Goal: Information Seeking & Learning: Learn about a topic

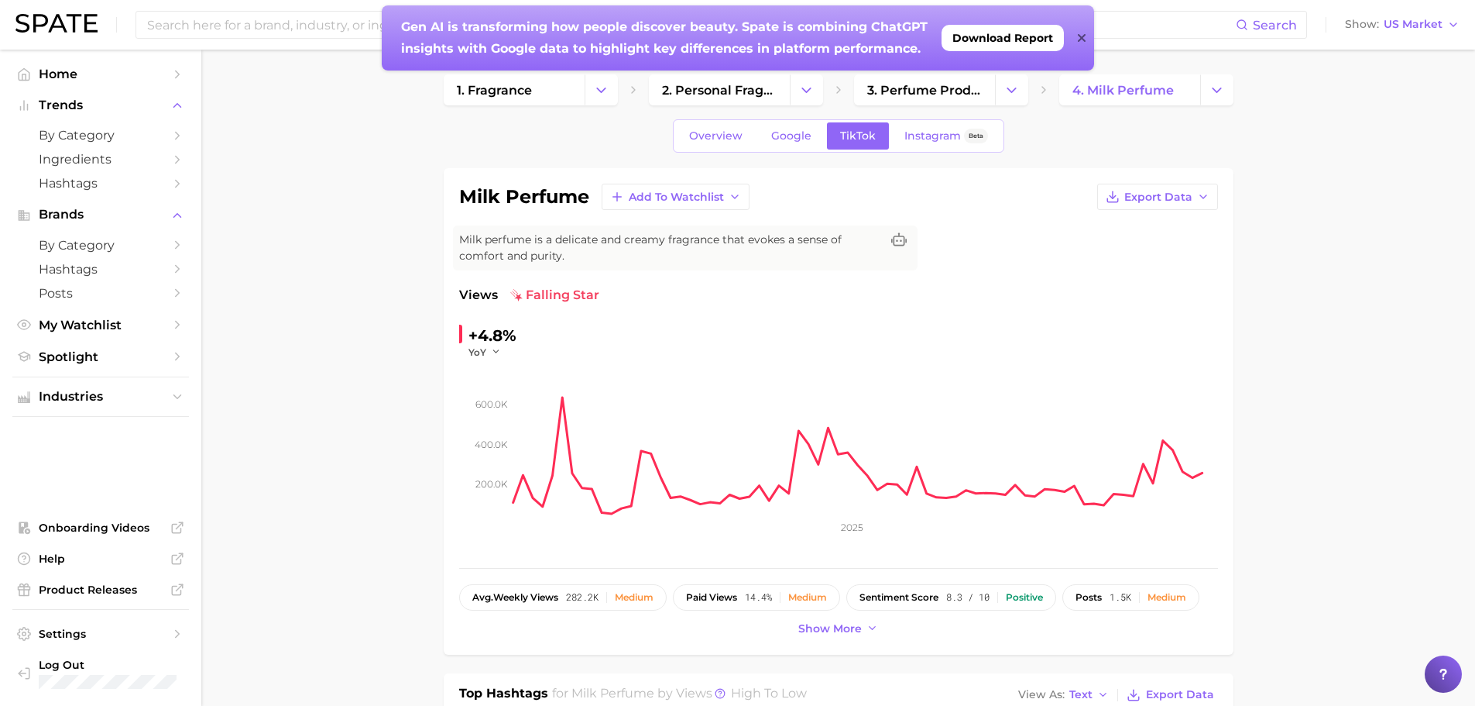
click at [443, 30] on strong "Gen AI is transforming how people discover beauty. Spate is combining ChatGPT i…" at bounding box center [666, 37] width 530 height 36
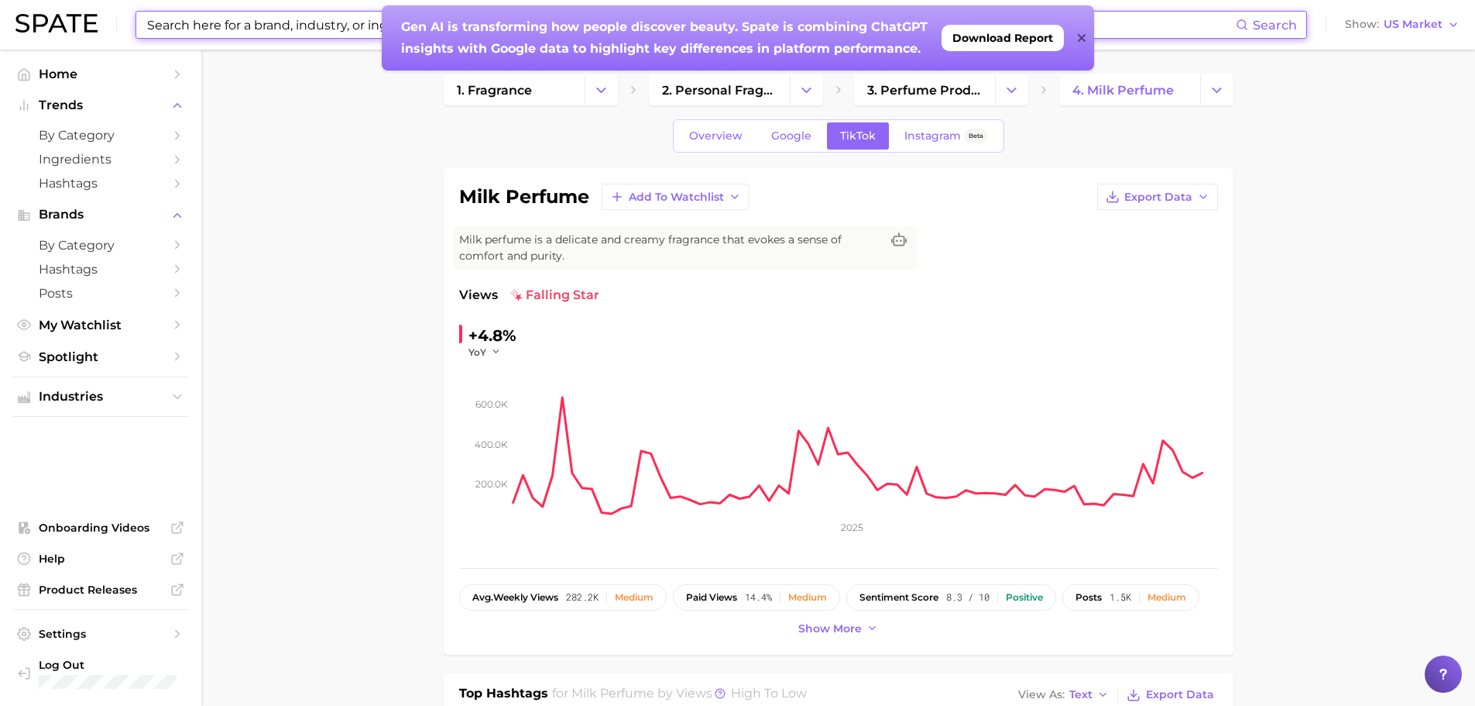
click at [345, 32] on input at bounding box center [691, 25] width 1090 height 26
click at [271, 29] on input at bounding box center [691, 25] width 1090 height 26
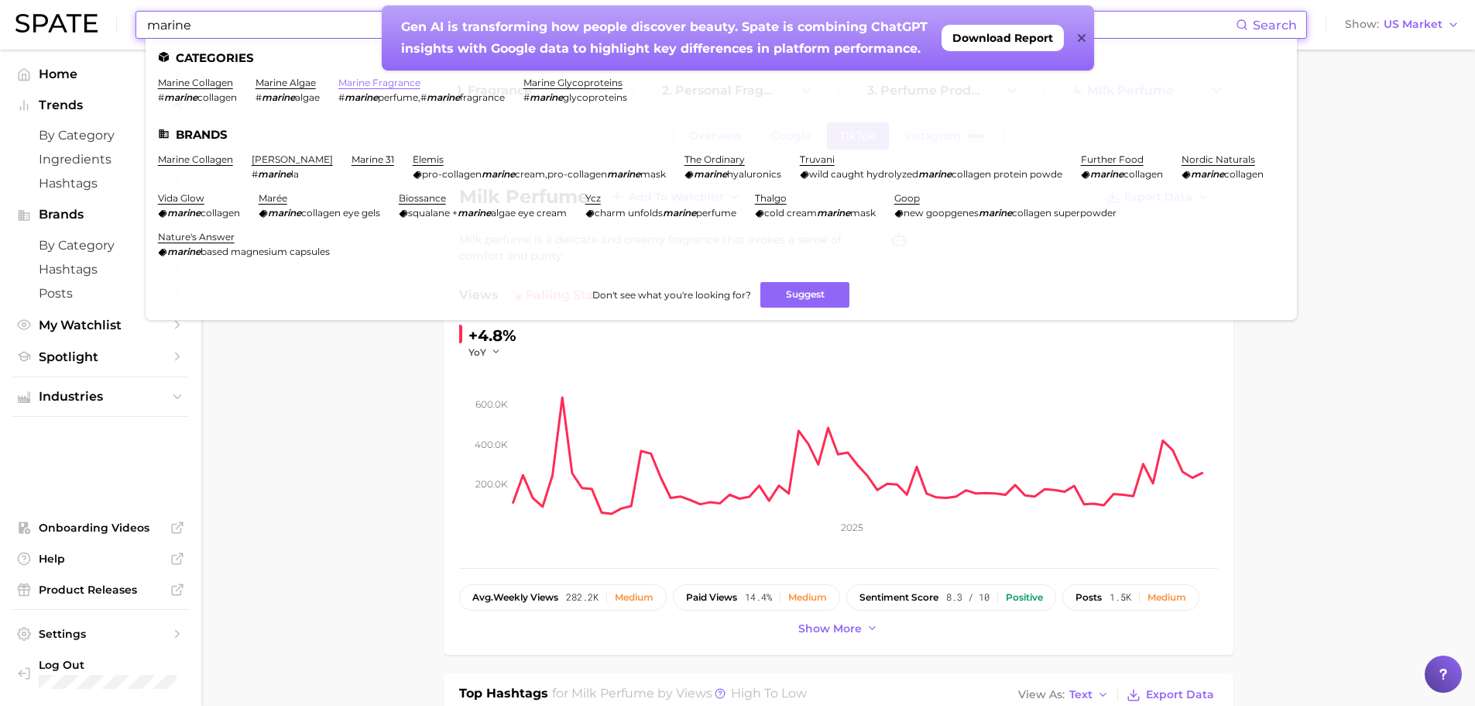
type input "marine"
click at [365, 80] on link "marine fragrance" at bounding box center [379, 83] width 82 height 12
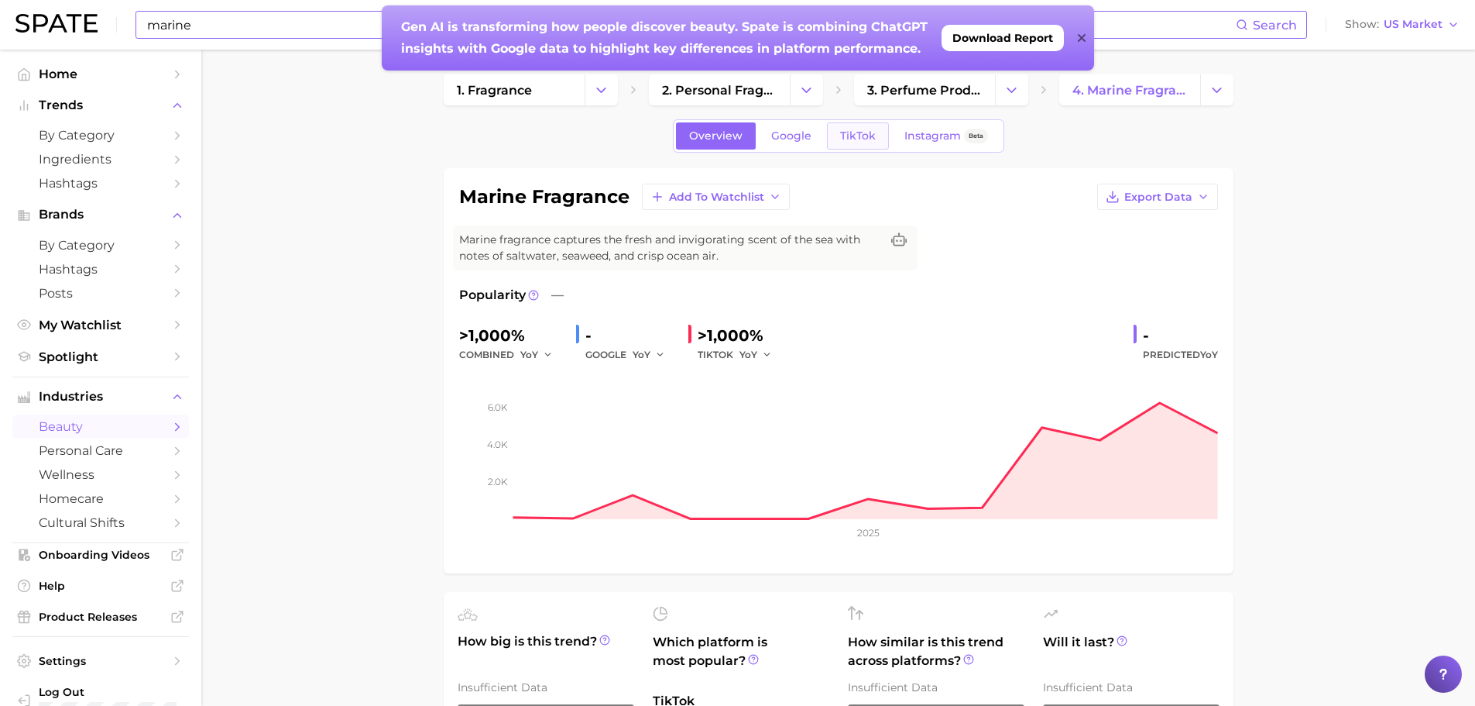
click at [858, 139] on span "TikTok" at bounding box center [858, 135] width 36 height 13
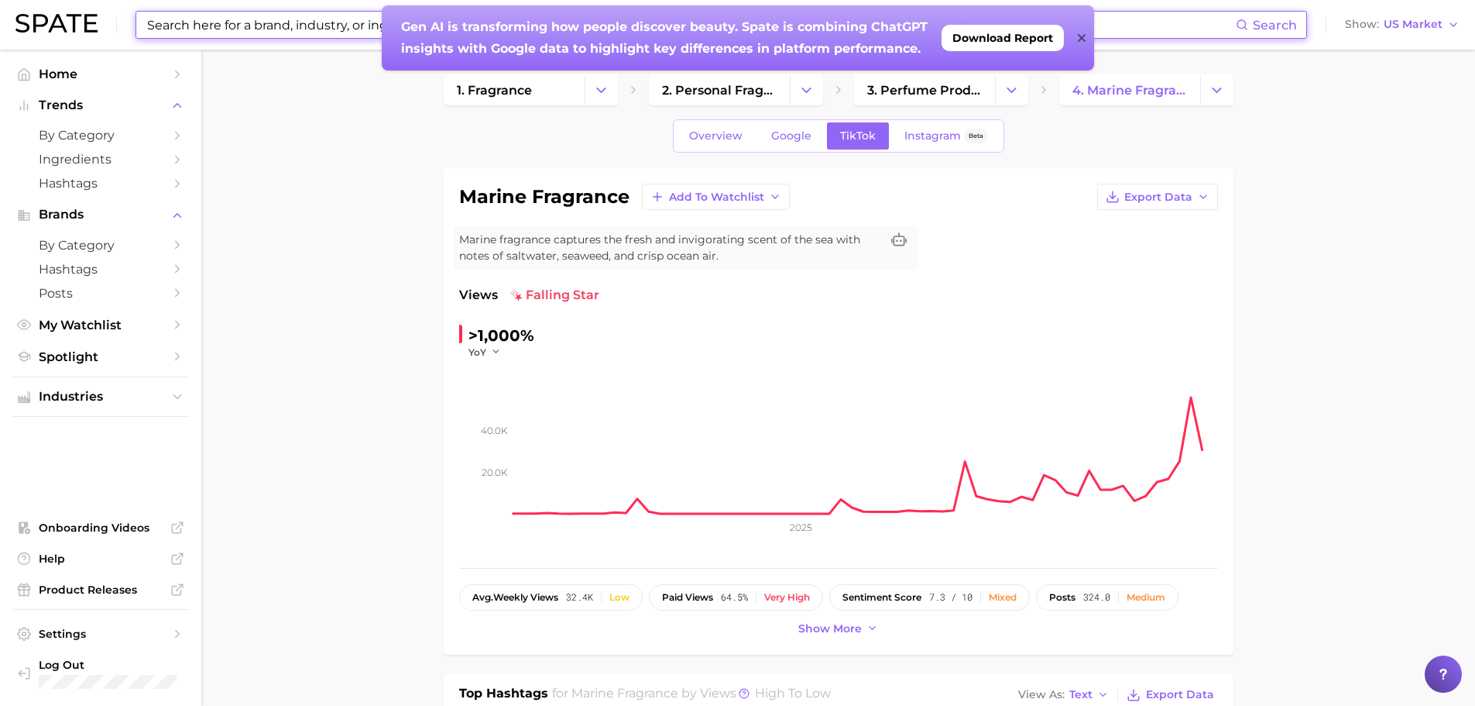
click at [1076, 39] on div "Gen AI is transforming how people discover beauty. Spate is combining ChatGPT i…" at bounding box center [738, 37] width 712 height 65
click at [1080, 39] on icon at bounding box center [1082, 38] width 8 height 8
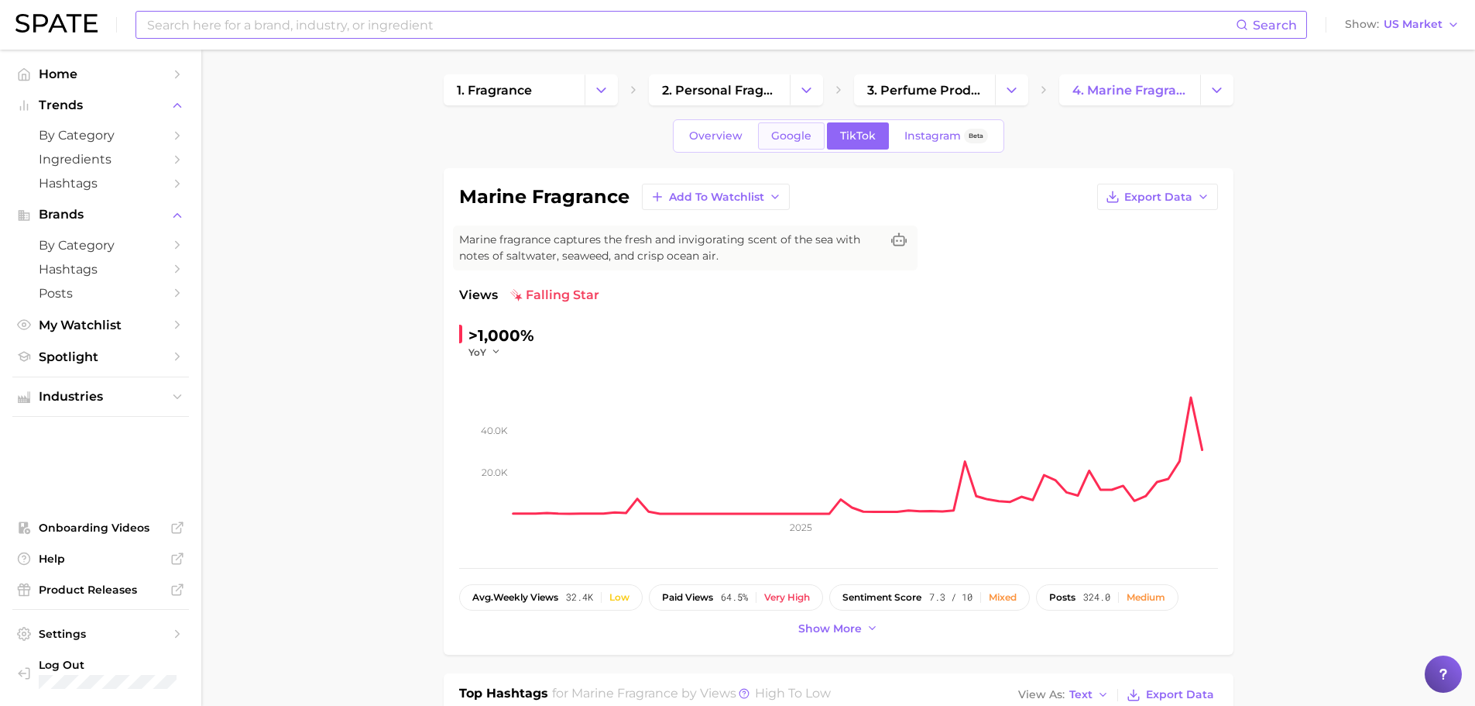
click at [778, 132] on span "Google" at bounding box center [791, 135] width 40 height 13
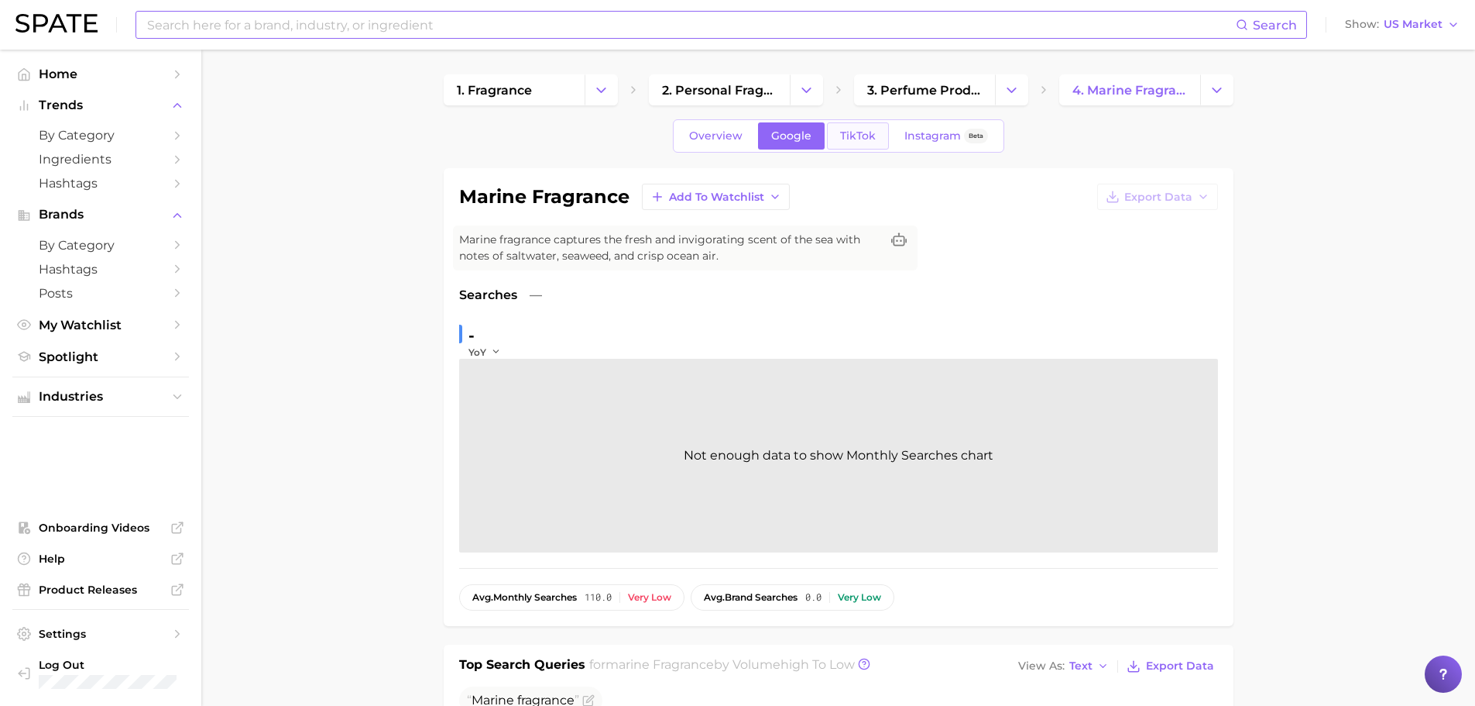
click at [844, 134] on span "TikTok" at bounding box center [858, 135] width 36 height 13
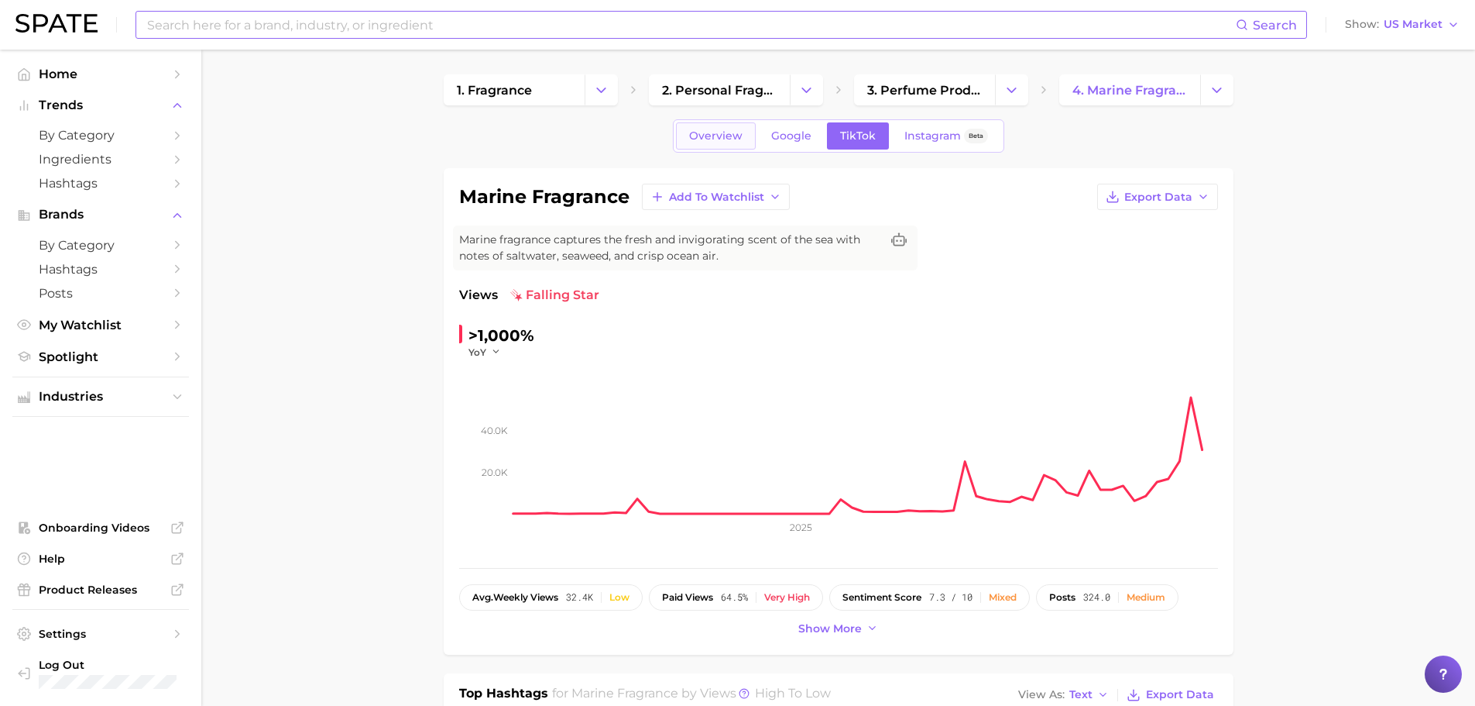
click at [704, 133] on span "Overview" at bounding box center [715, 135] width 53 height 13
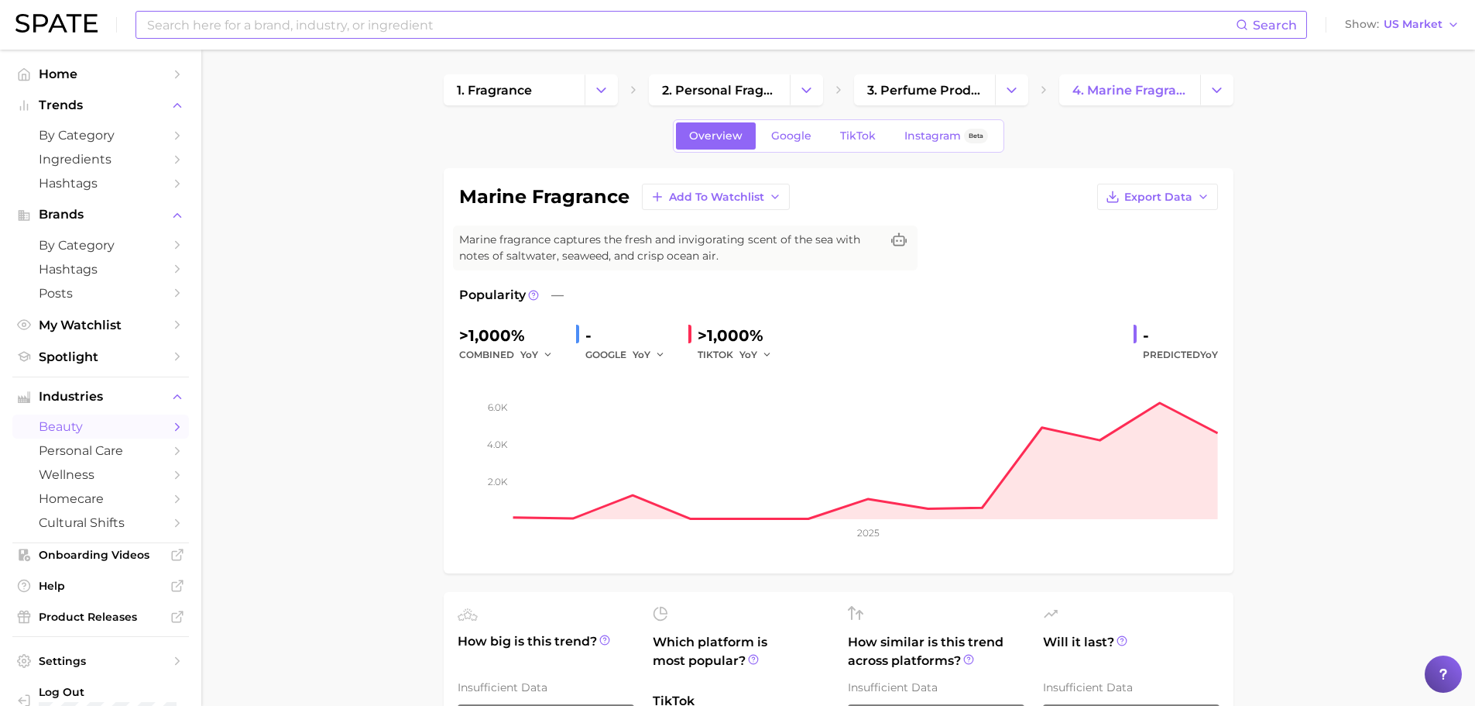
click at [386, 22] on input at bounding box center [691, 25] width 1090 height 26
type input "f"
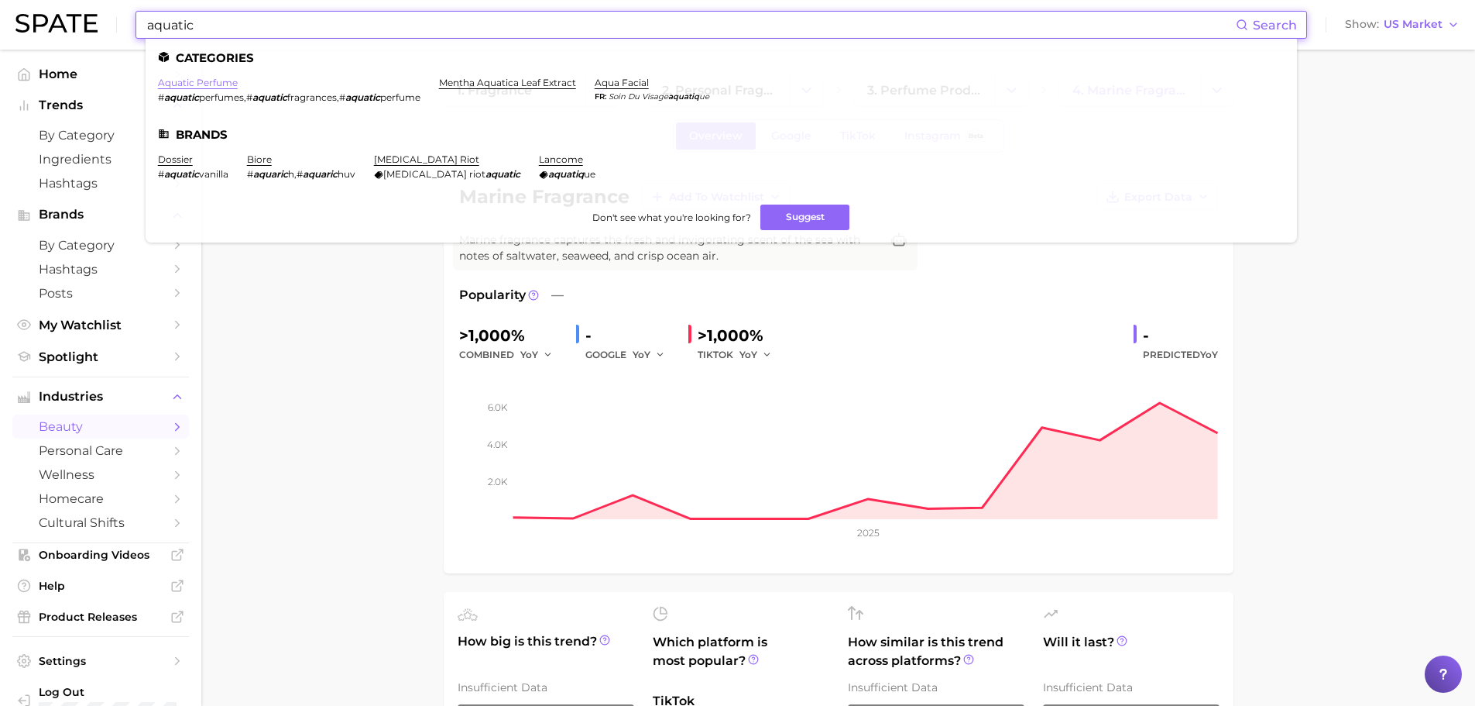
type input "aquatic"
click at [215, 82] on link "aquatic perfume" at bounding box center [198, 83] width 80 height 12
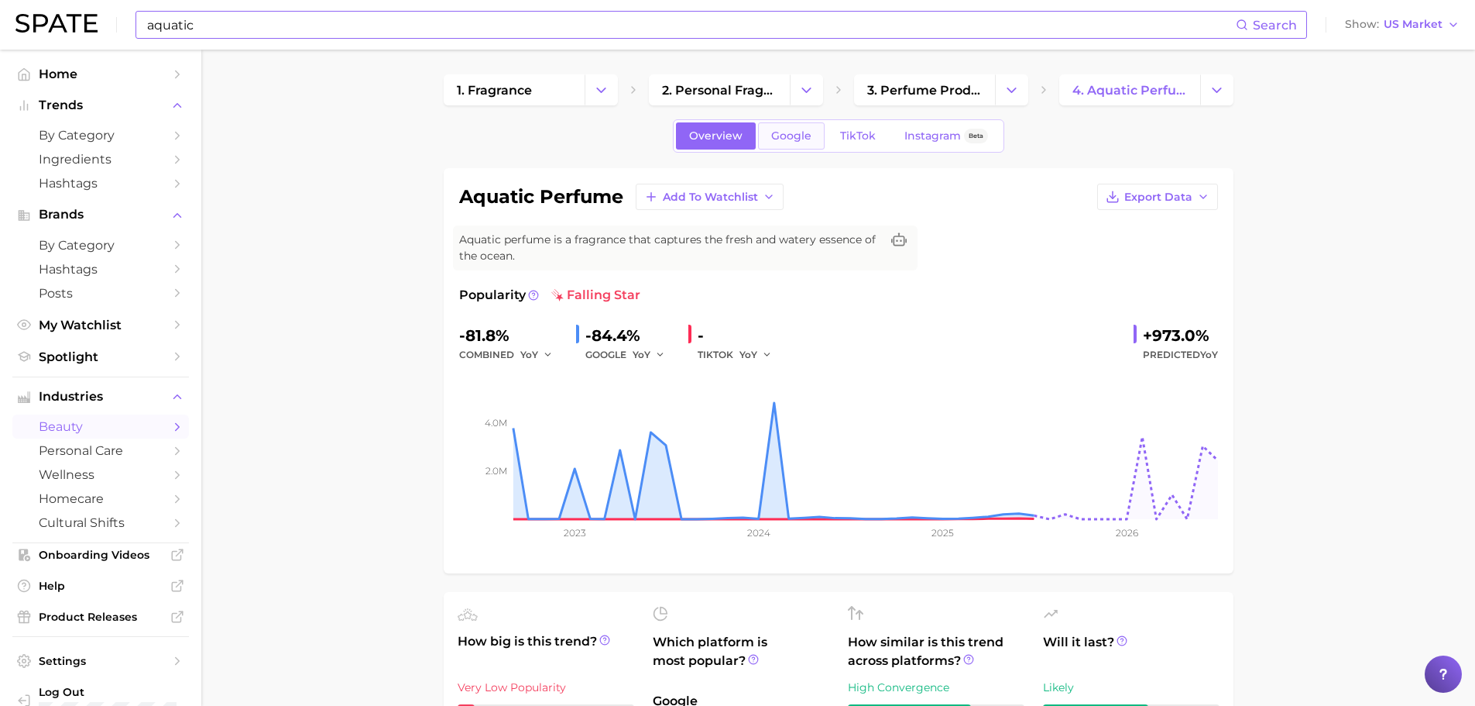
click at [801, 134] on span "Google" at bounding box center [791, 135] width 40 height 13
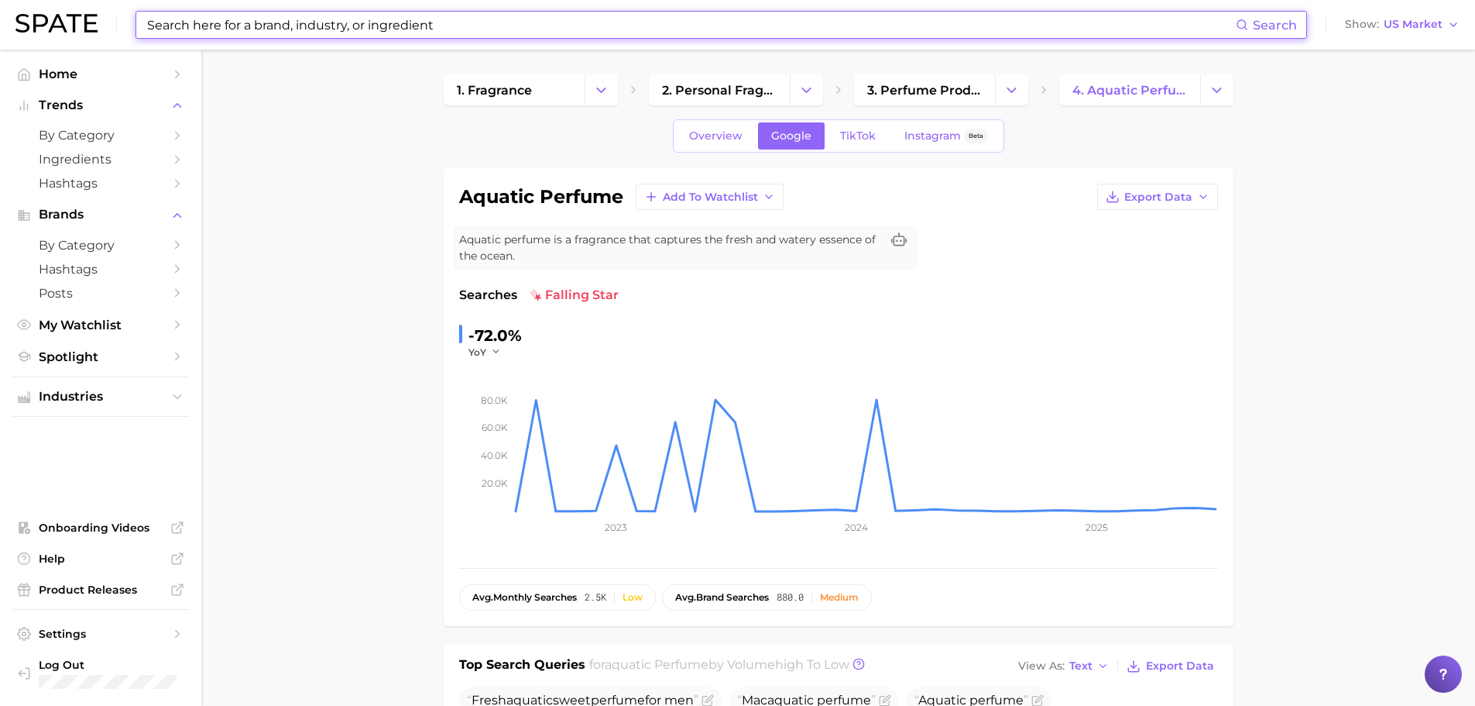
click at [485, 25] on input at bounding box center [691, 25] width 1090 height 26
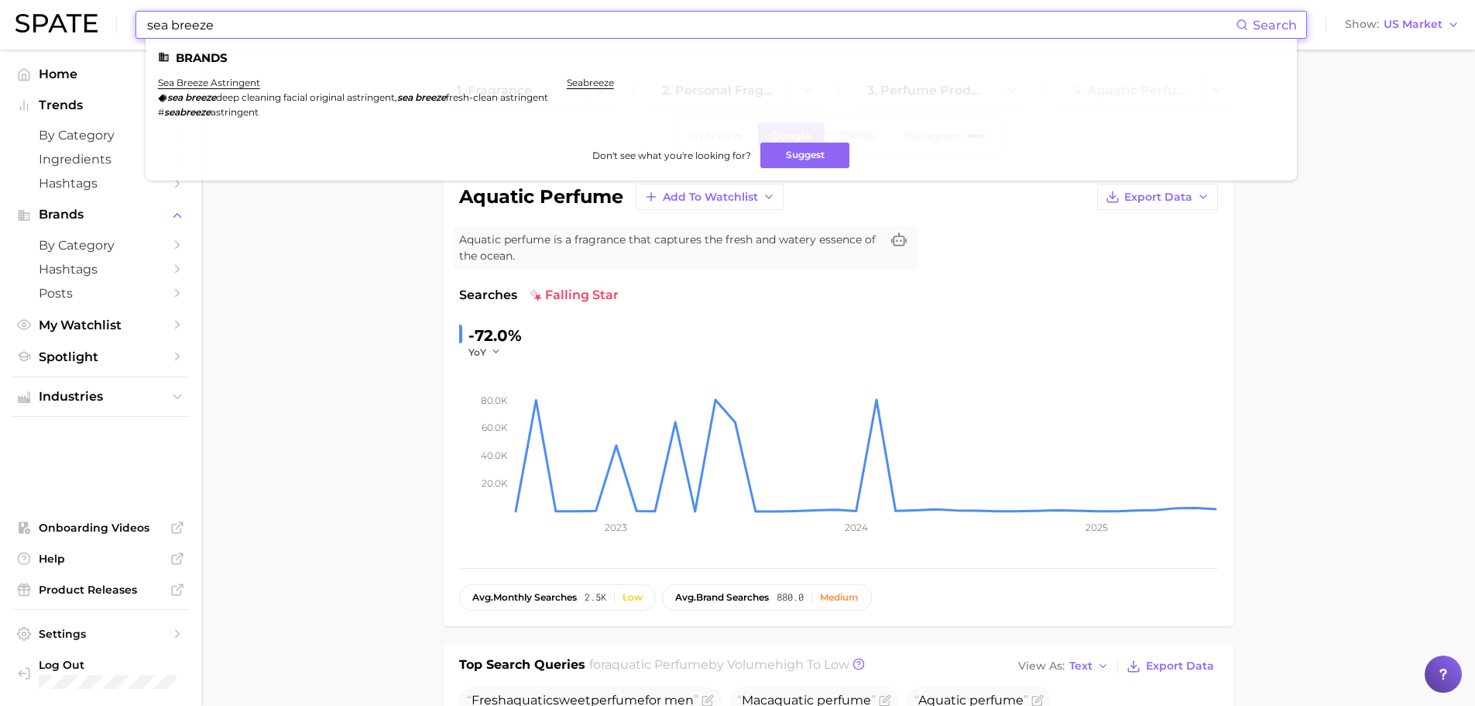
click at [328, 13] on input "sea breeze" at bounding box center [691, 25] width 1090 height 26
click at [328, 14] on input "sea breeze" at bounding box center [691, 25] width 1090 height 26
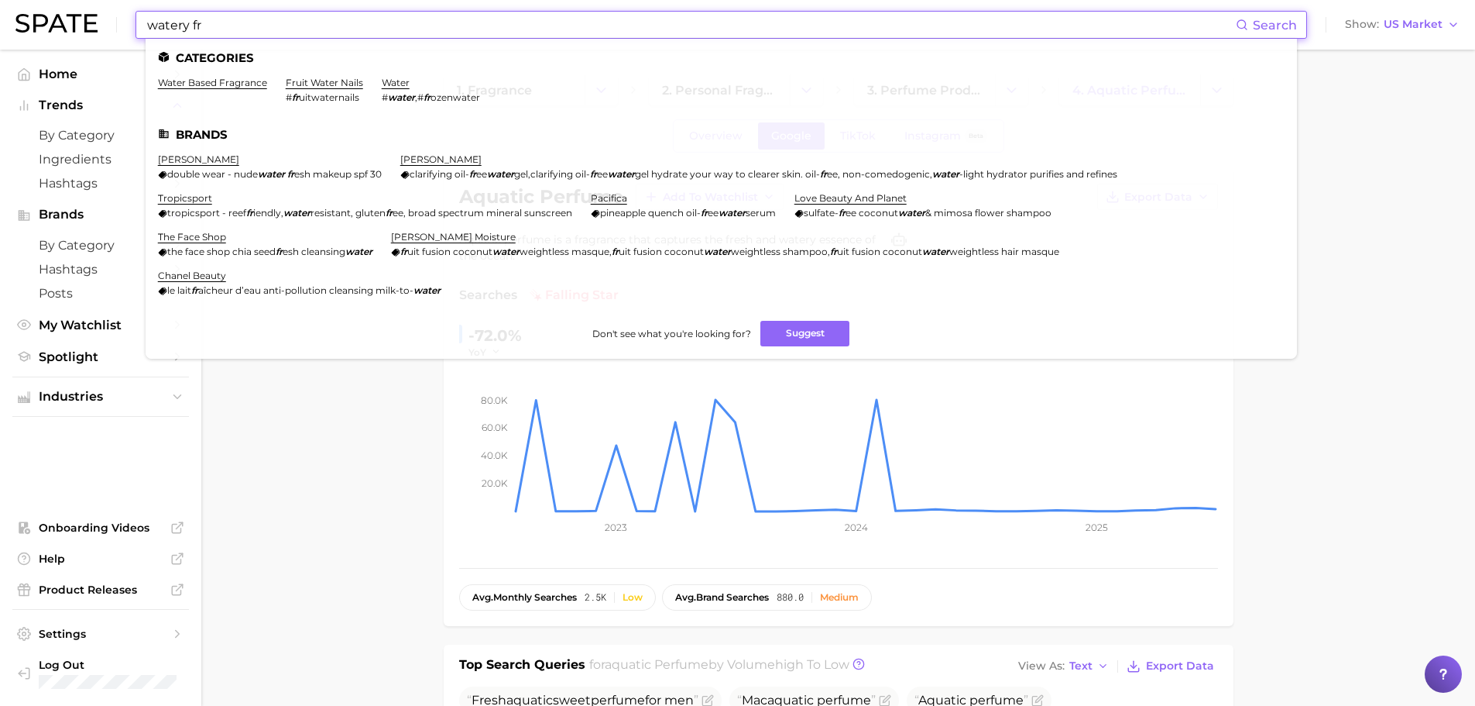
click at [191, 20] on input "watery fr" at bounding box center [691, 25] width 1090 height 26
click at [254, 26] on input "water fr" at bounding box center [691, 25] width 1090 height 26
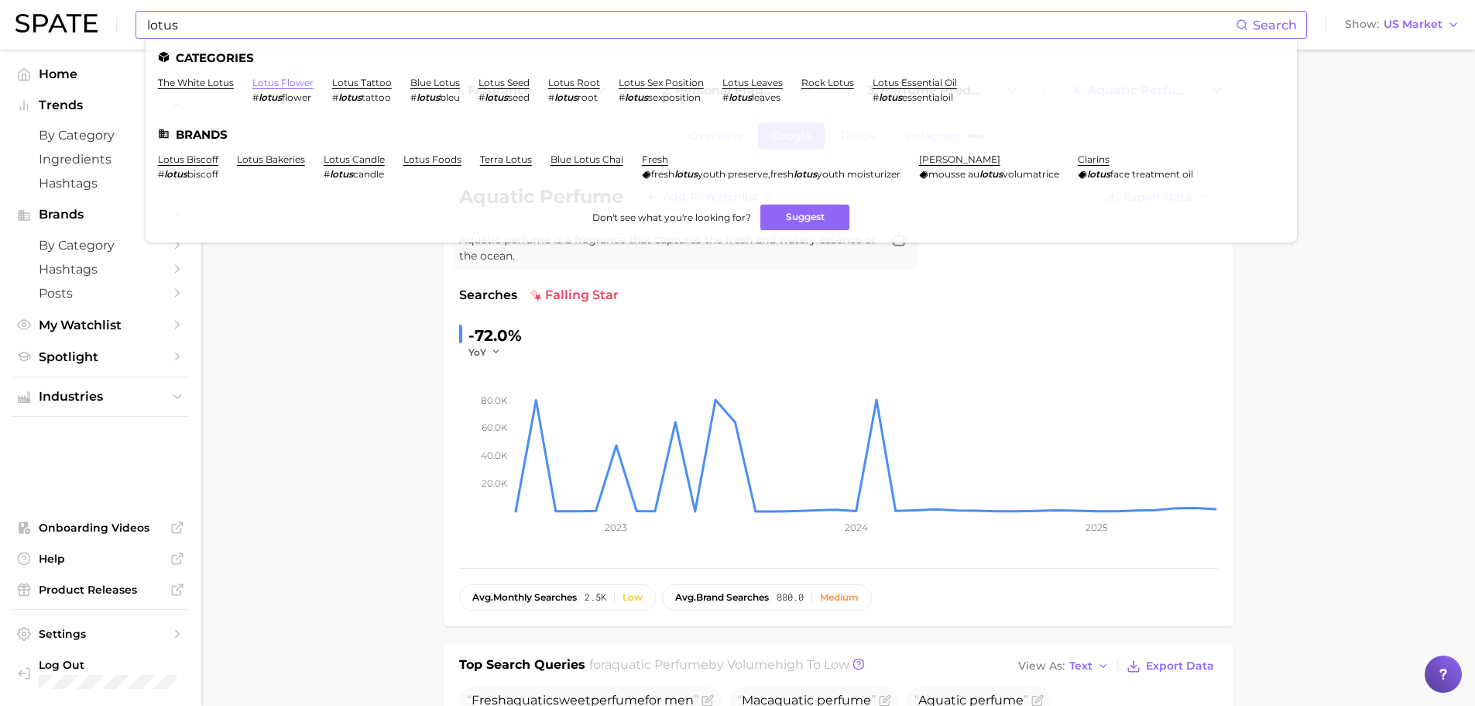
click at [307, 84] on link "lotus flower" at bounding box center [282, 83] width 61 height 12
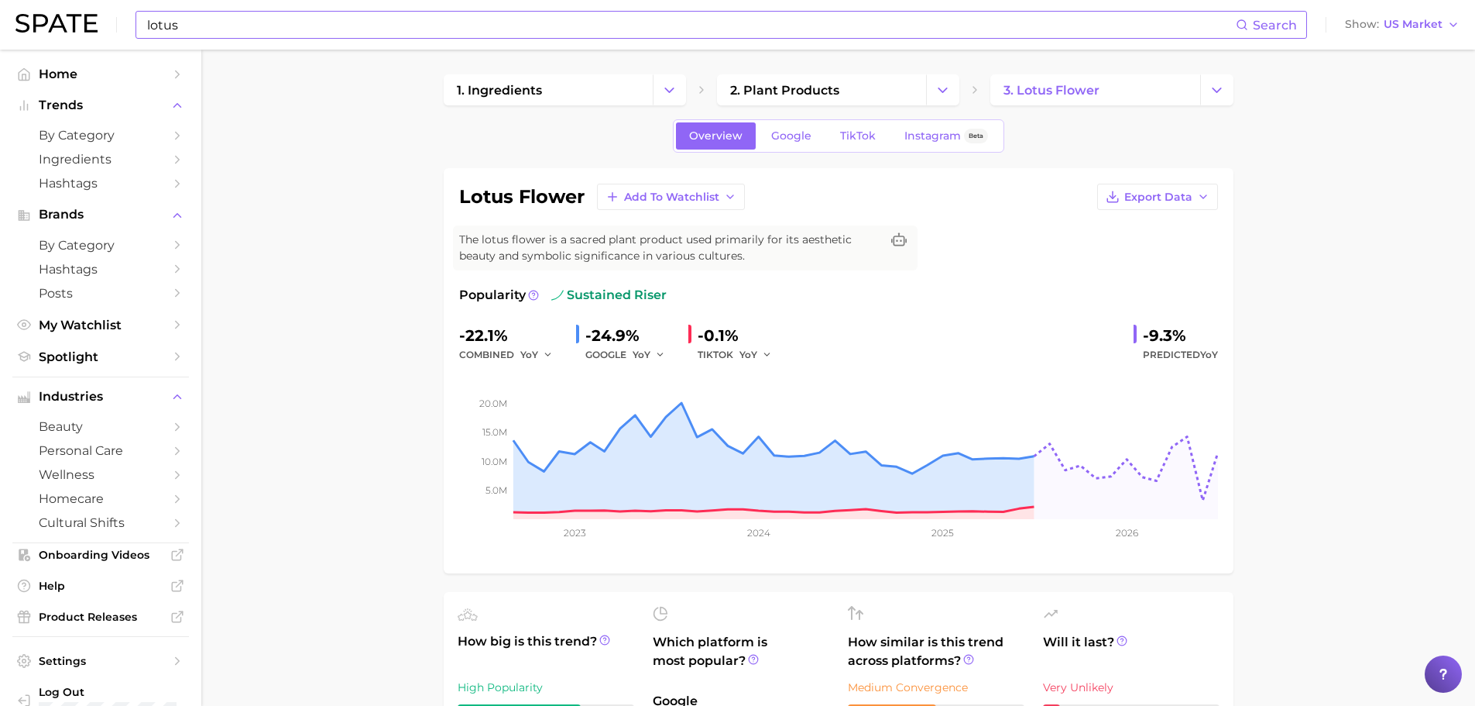
click at [276, 21] on input "lotus" at bounding box center [691, 25] width 1090 height 26
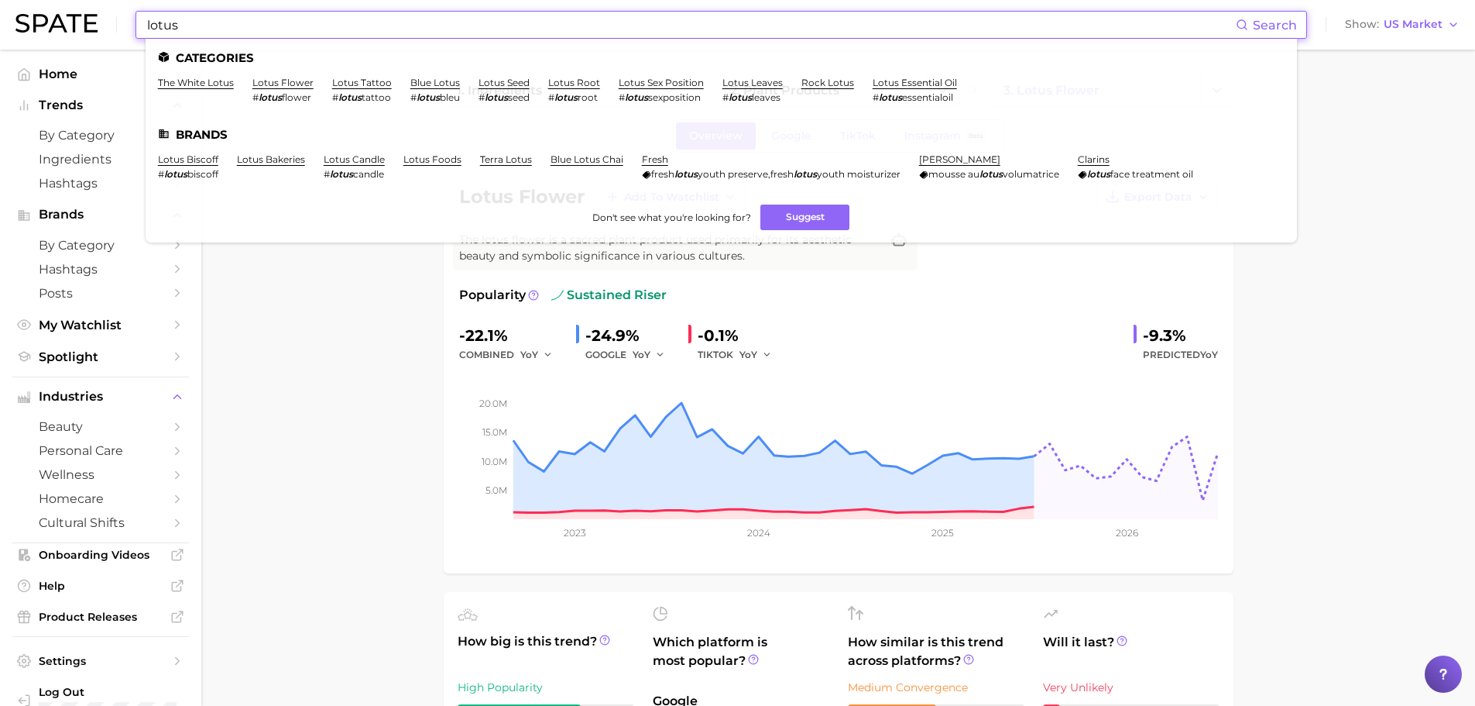
click at [272, 20] on input "lotus" at bounding box center [691, 25] width 1090 height 26
click at [271, 20] on input "lotus" at bounding box center [691, 25] width 1090 height 26
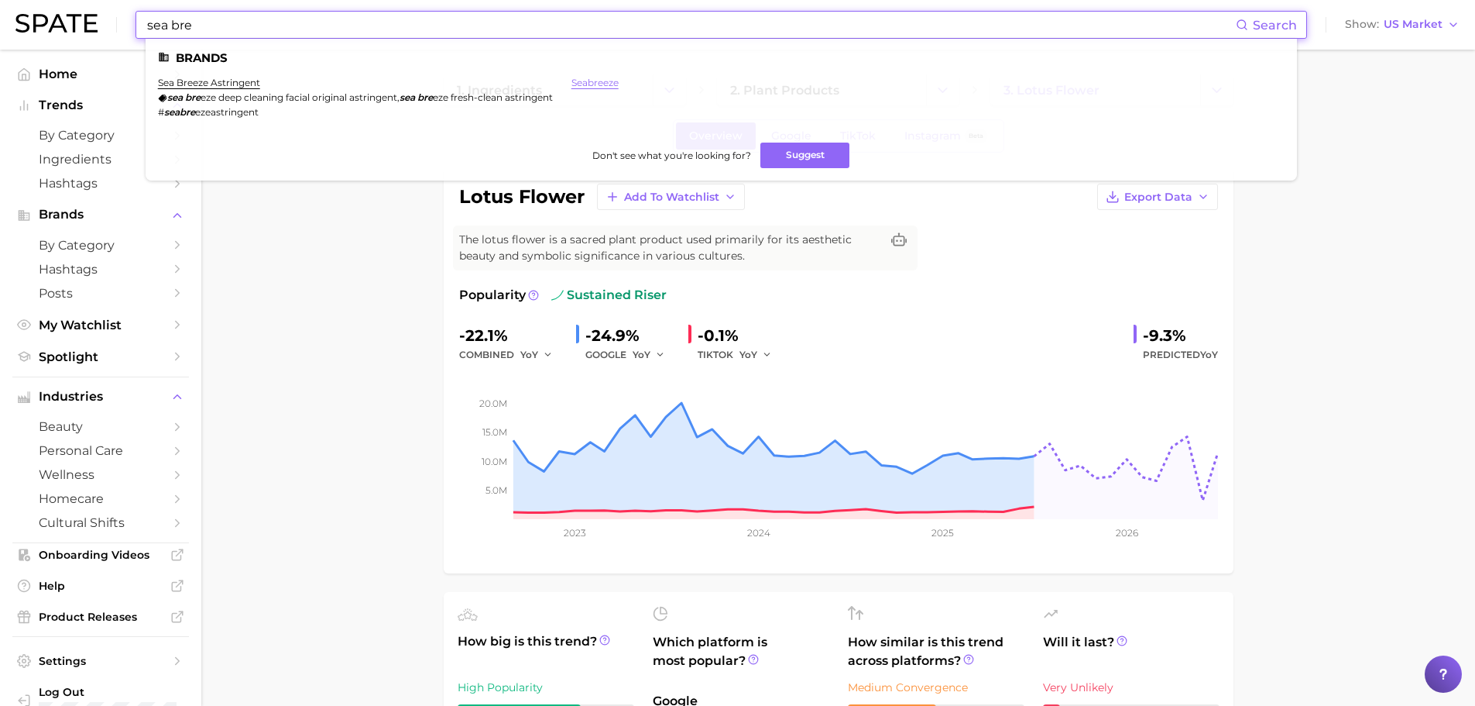
type input "sea bre"
click at [603, 78] on link "seabreeze" at bounding box center [595, 83] width 47 height 12
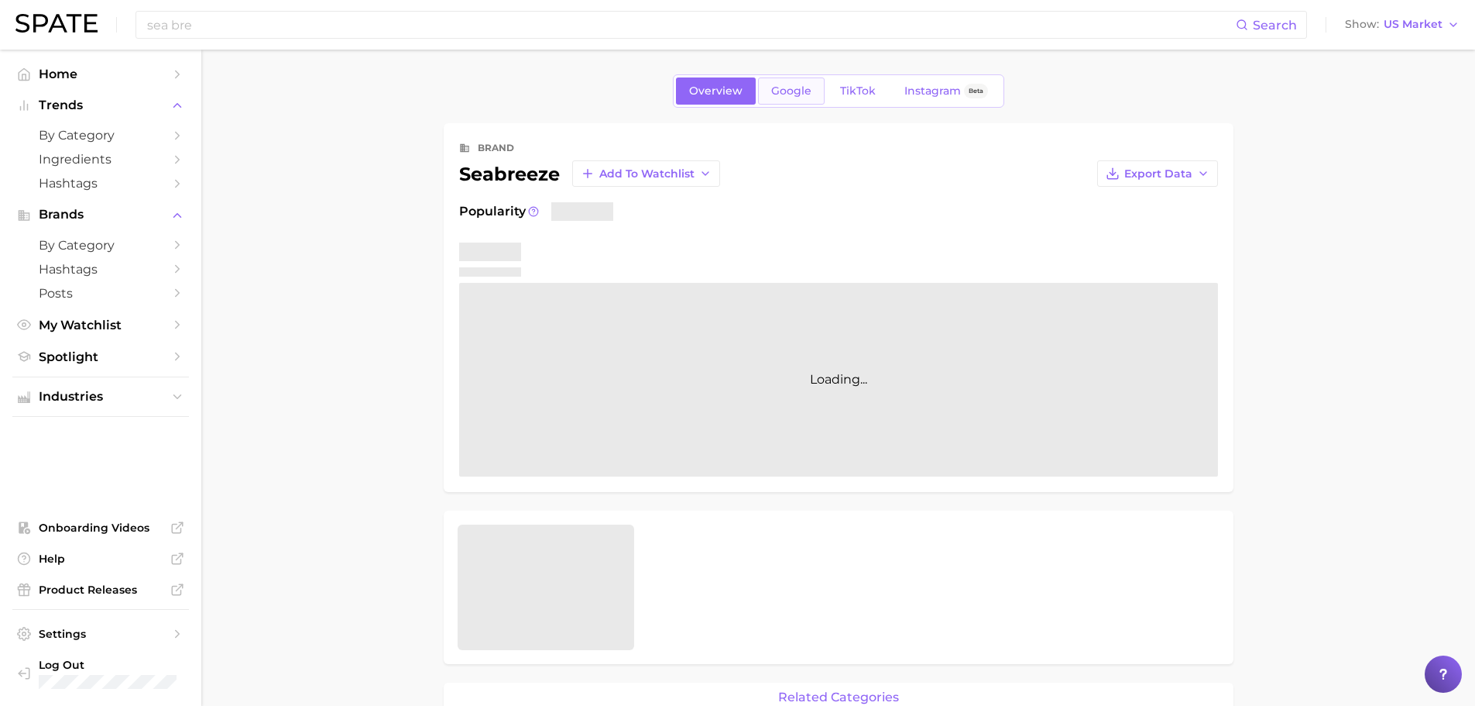
click at [798, 88] on span "Google" at bounding box center [791, 90] width 40 height 13
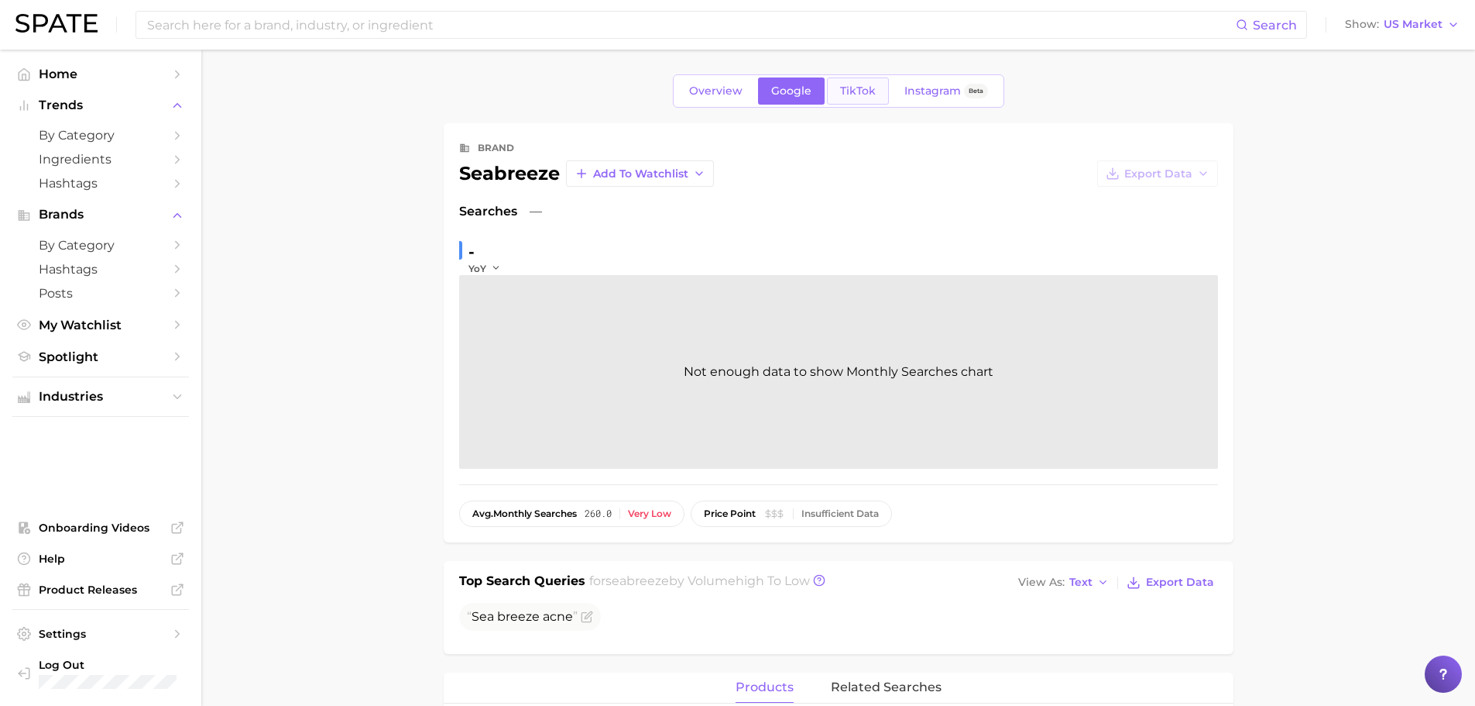
click at [862, 88] on span "TikTok" at bounding box center [858, 90] width 36 height 13
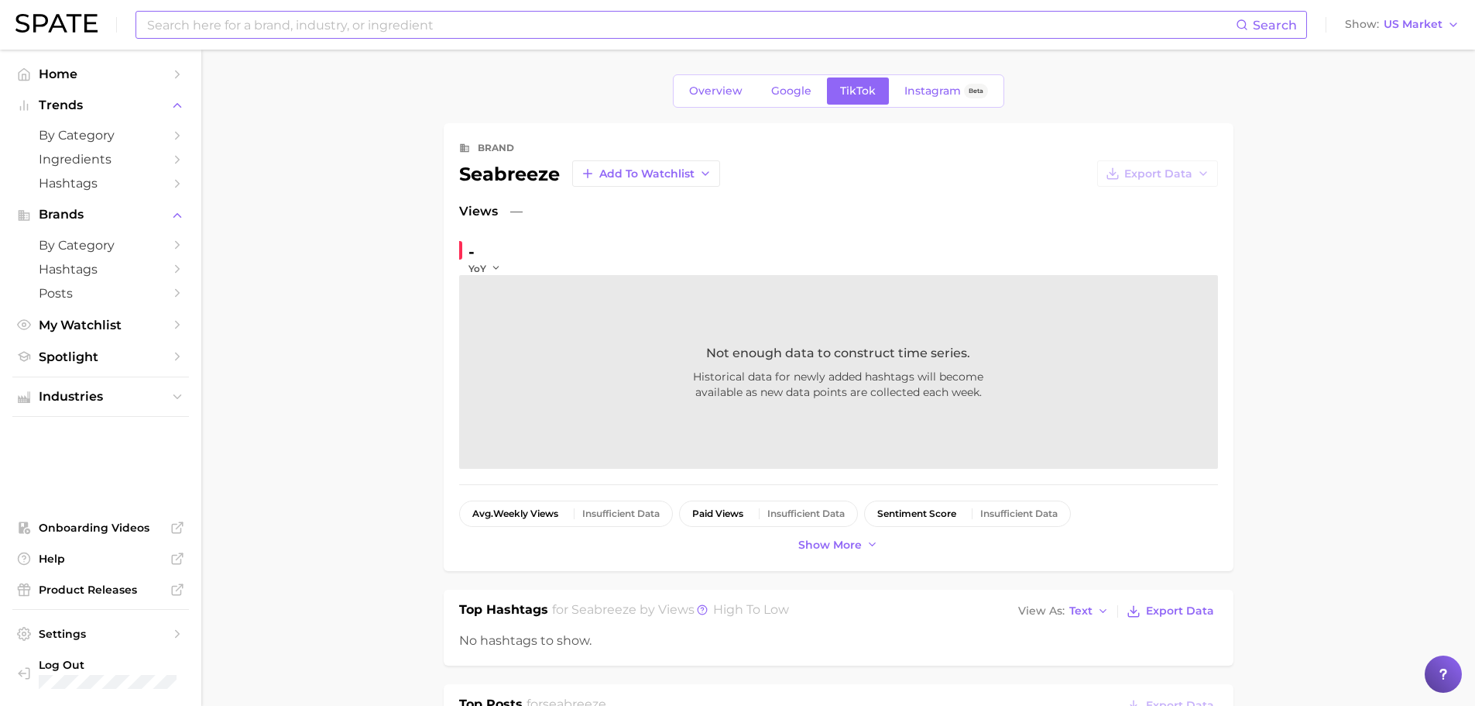
click at [391, 33] on input at bounding box center [691, 25] width 1090 height 26
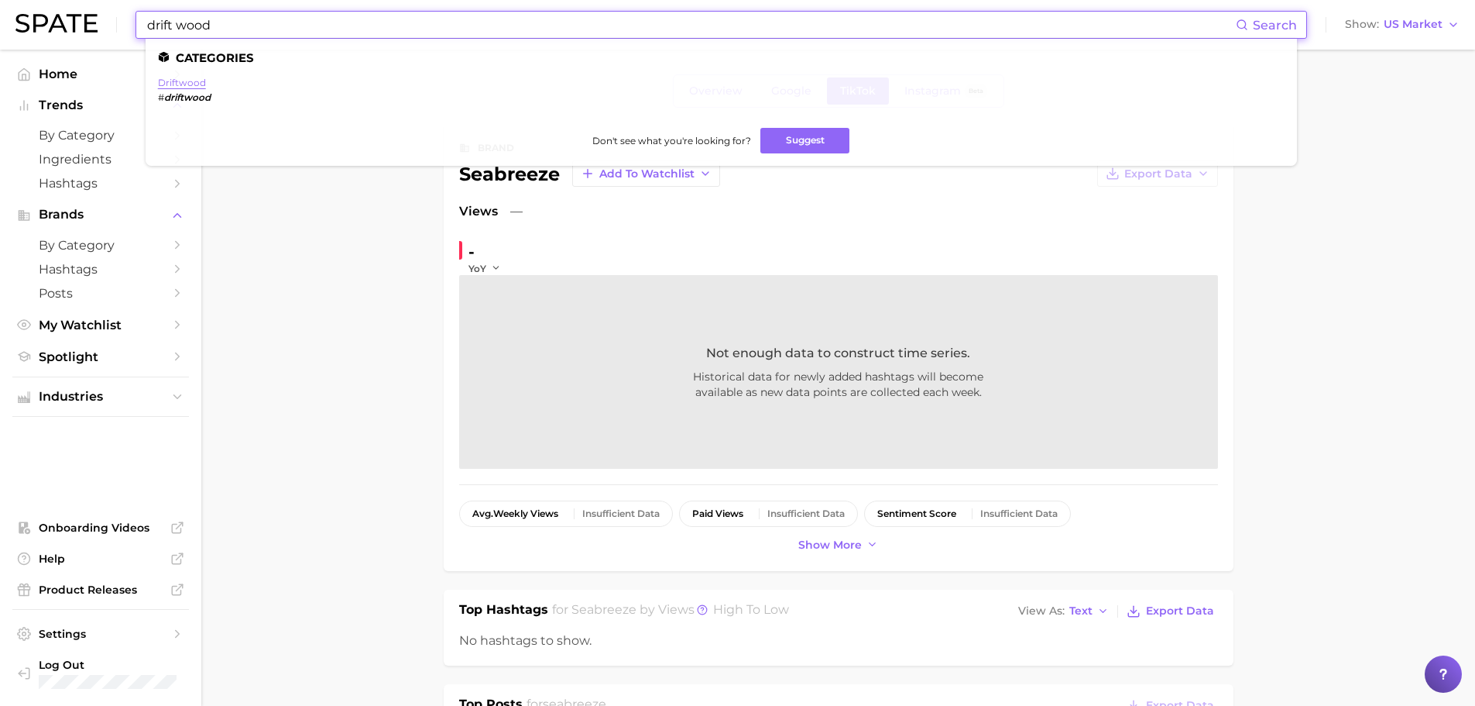
type input "drift wood"
click at [176, 85] on link "driftwood" at bounding box center [182, 83] width 48 height 12
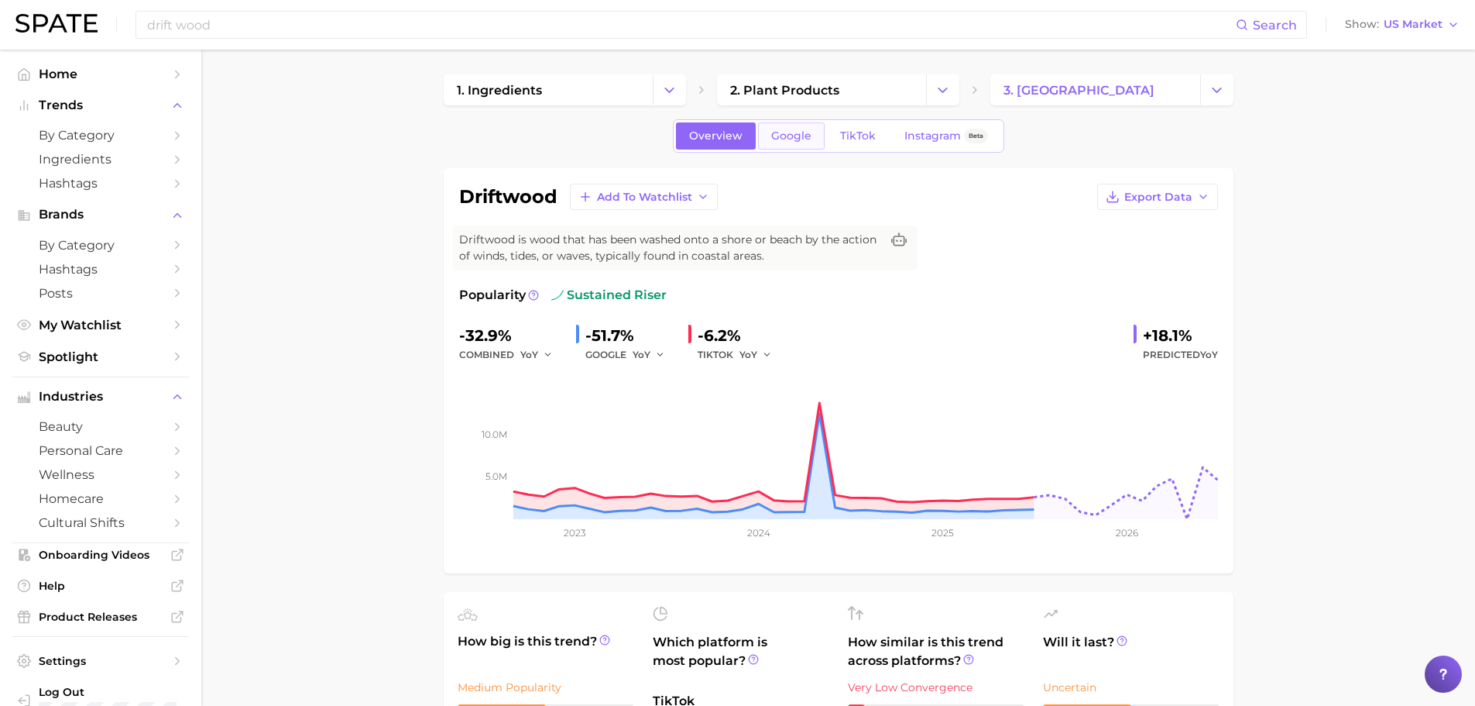
click at [771, 136] on span "Google" at bounding box center [791, 135] width 40 height 13
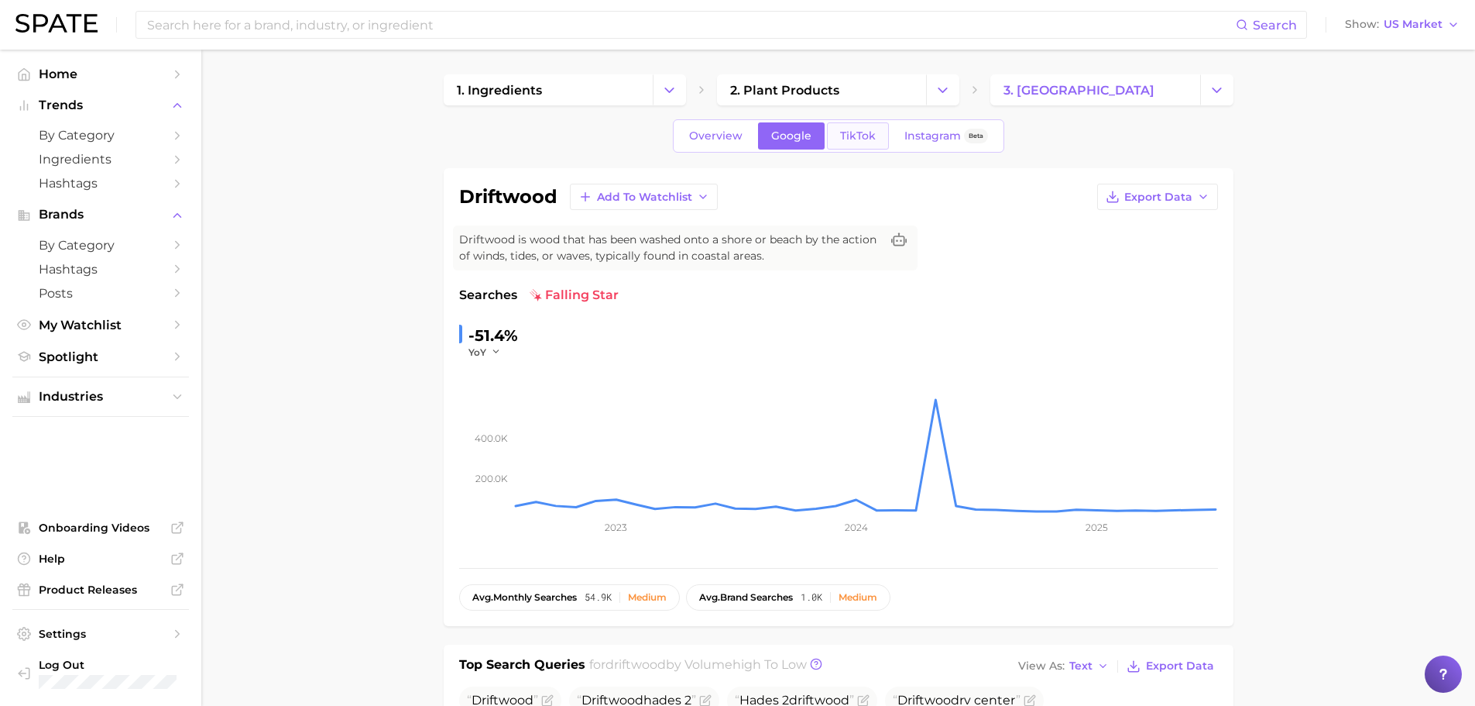
click at [840, 129] on span "TikTok" at bounding box center [858, 135] width 36 height 13
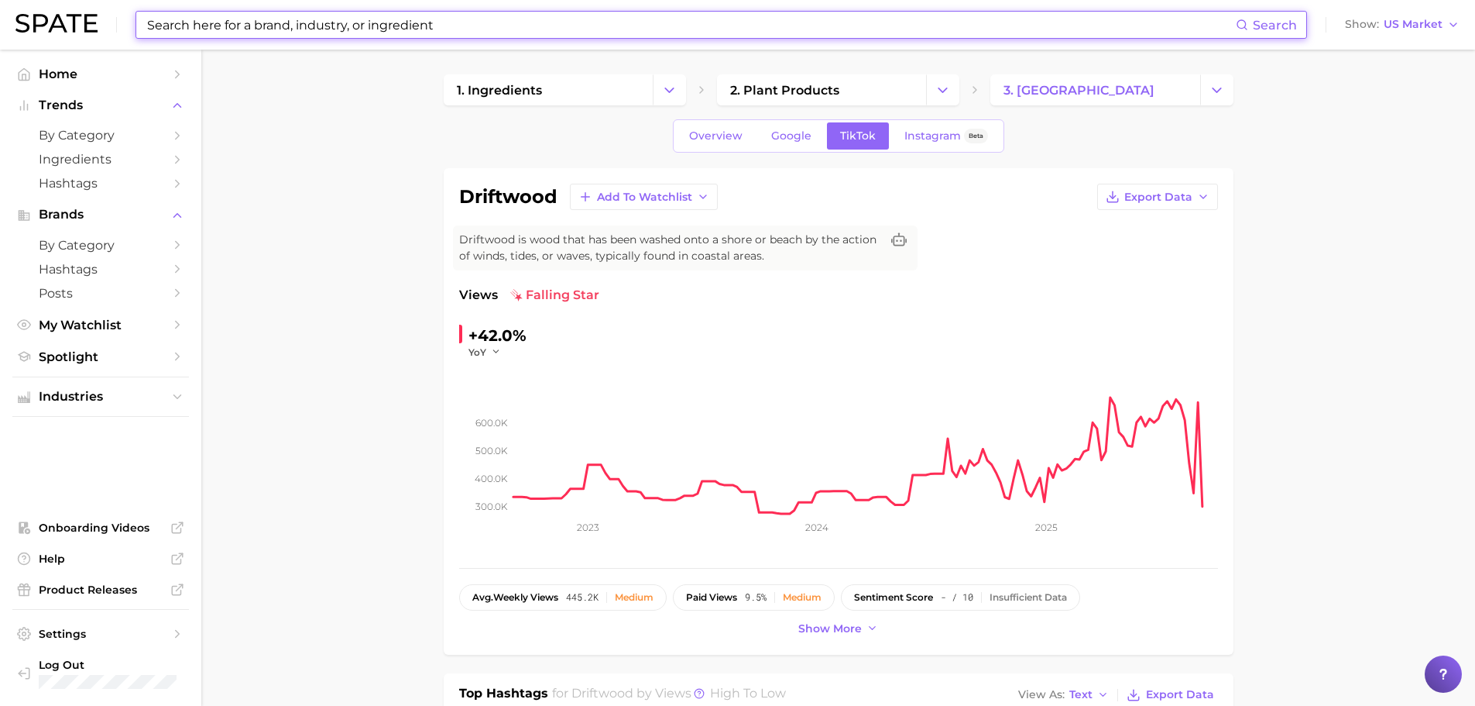
click at [486, 15] on input at bounding box center [691, 25] width 1090 height 26
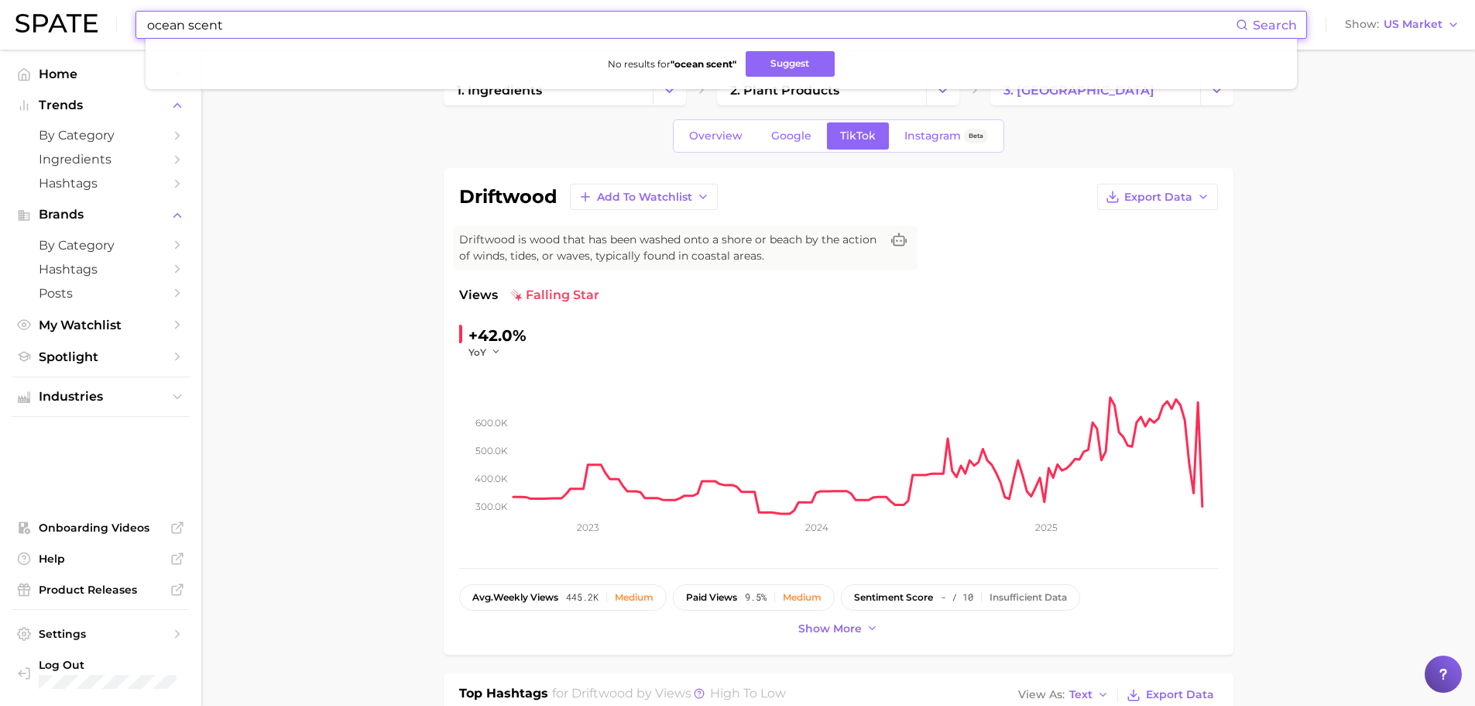
click at [200, 26] on input "ocean scent" at bounding box center [691, 25] width 1090 height 26
click at [201, 26] on input "ocean perfume" at bounding box center [691, 25] width 1090 height 26
click at [202, 26] on input "ocean perfume" at bounding box center [691, 25] width 1090 height 26
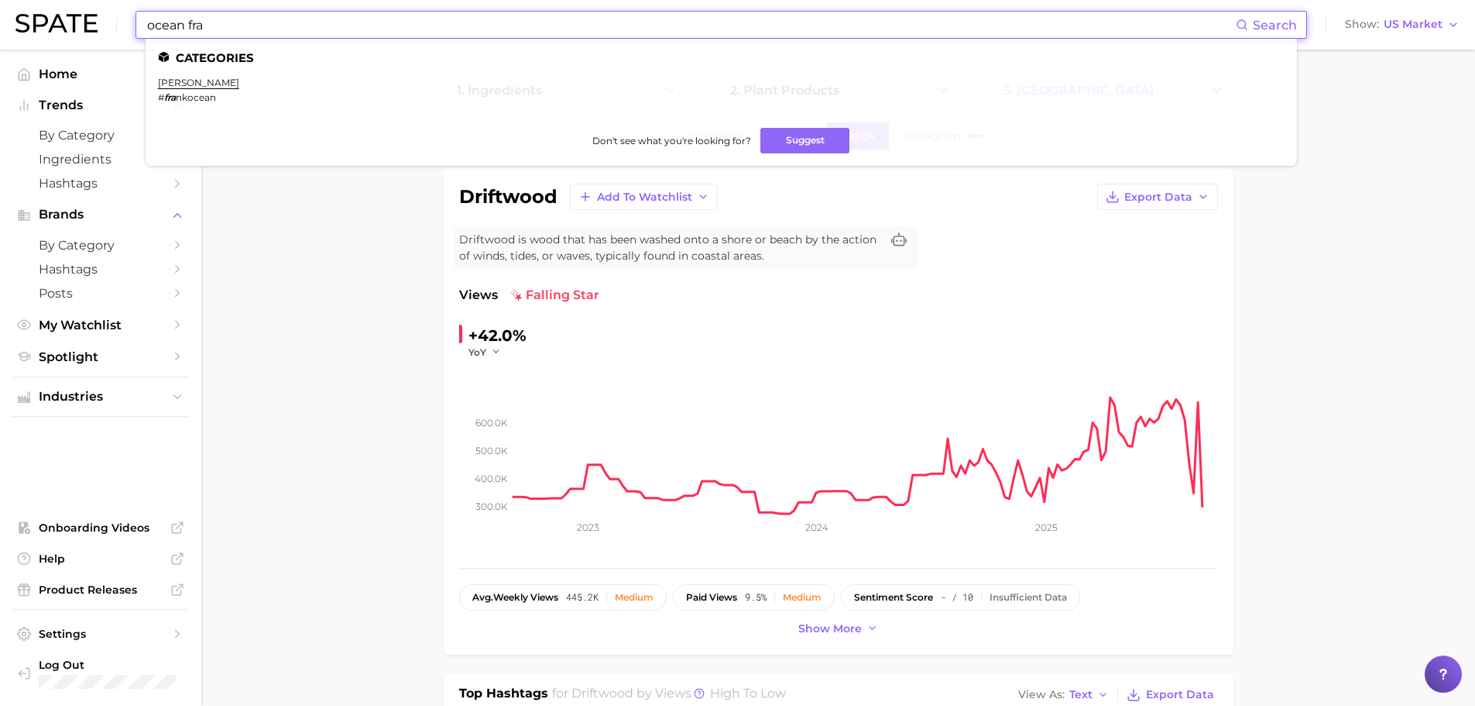
click at [456, 17] on input "ocean fra" at bounding box center [691, 25] width 1090 height 26
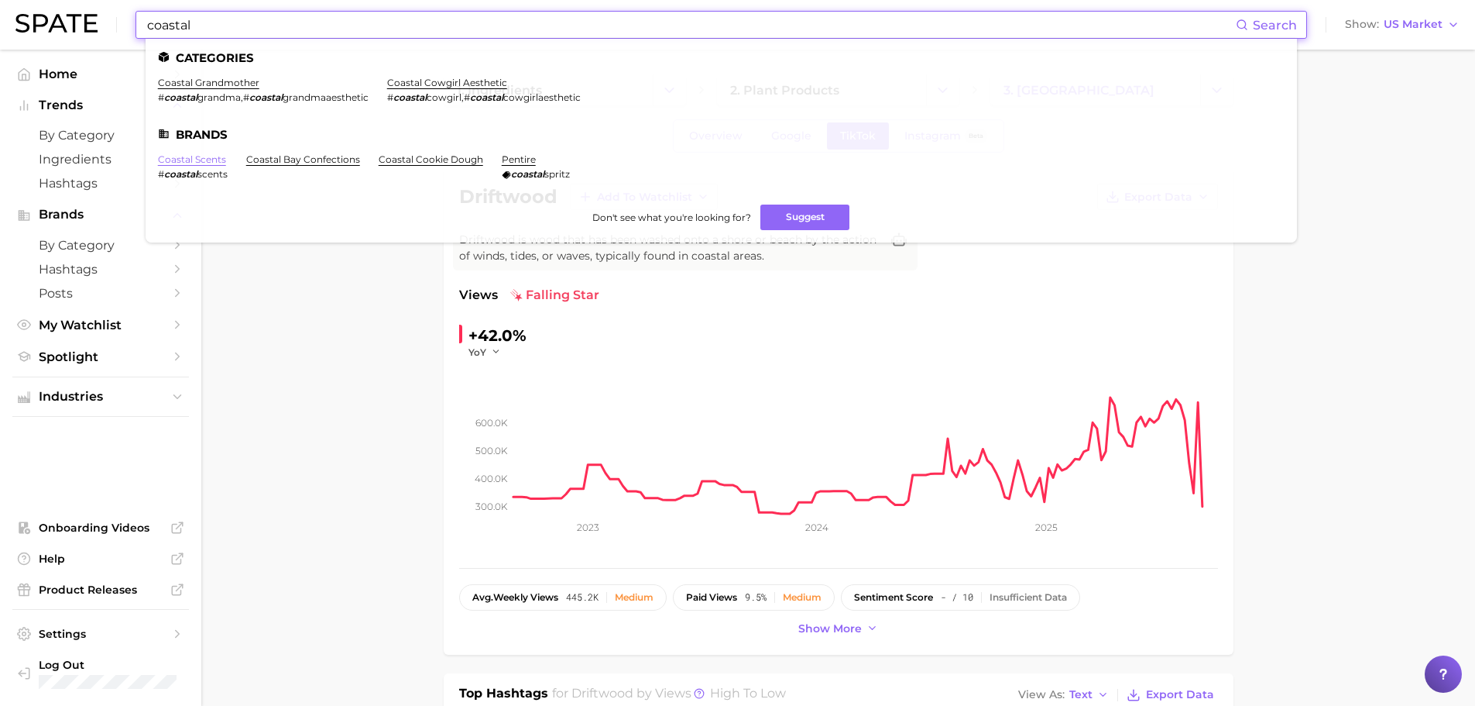
type input "coastal"
click at [215, 159] on link "coastal scents" at bounding box center [192, 159] width 68 height 12
